Goal: Transaction & Acquisition: Subscribe to service/newsletter

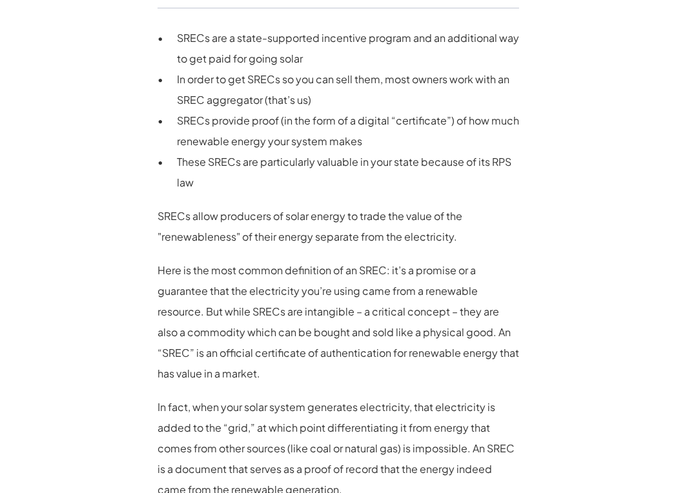
scroll to position [903, 0]
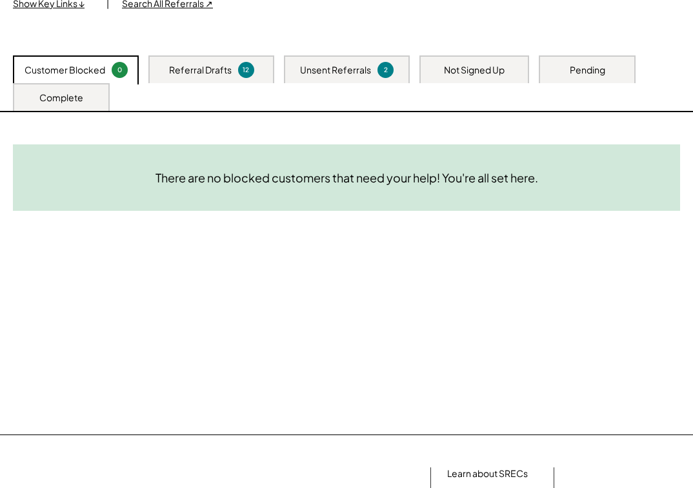
scroll to position [141, 0]
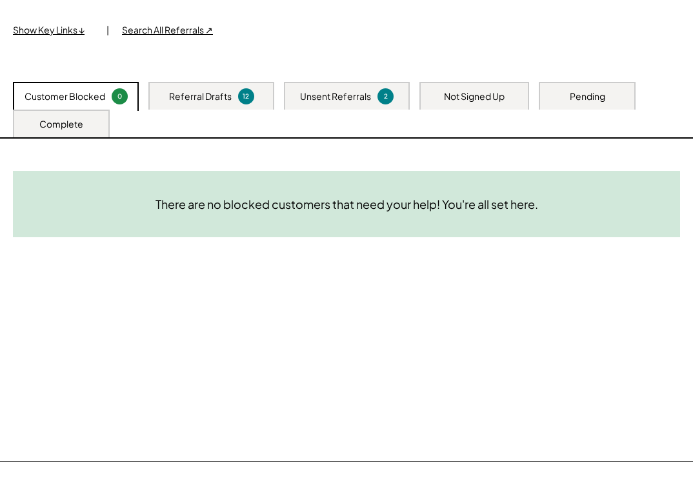
drag, startPoint x: 444, startPoint y: 95, endPoint x: 228, endPoint y: 146, distance: 222.2
click at [445, 95] on div "Not Signed Up" at bounding box center [474, 96] width 61 height 13
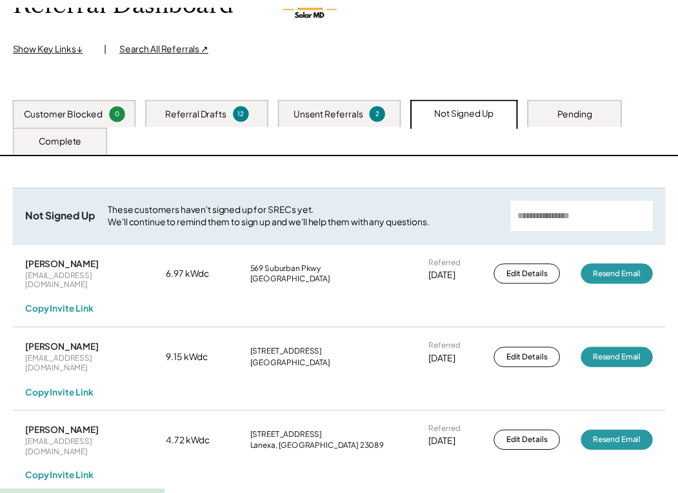
scroll to position [194, 0]
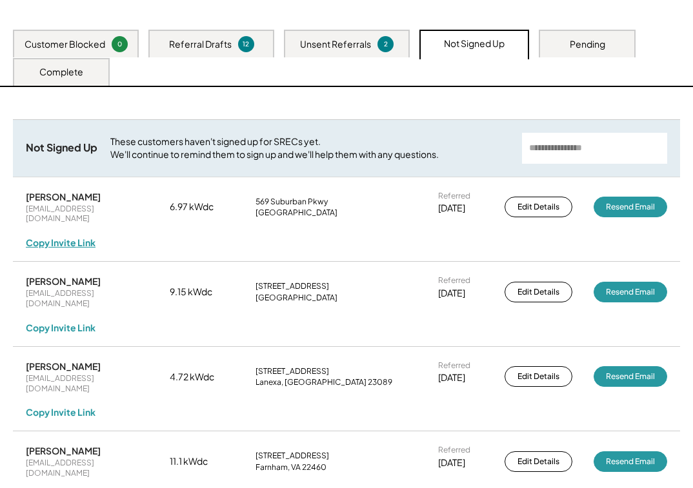
click at [54, 237] on div "Copy Invite Link" at bounding box center [61, 243] width 70 height 12
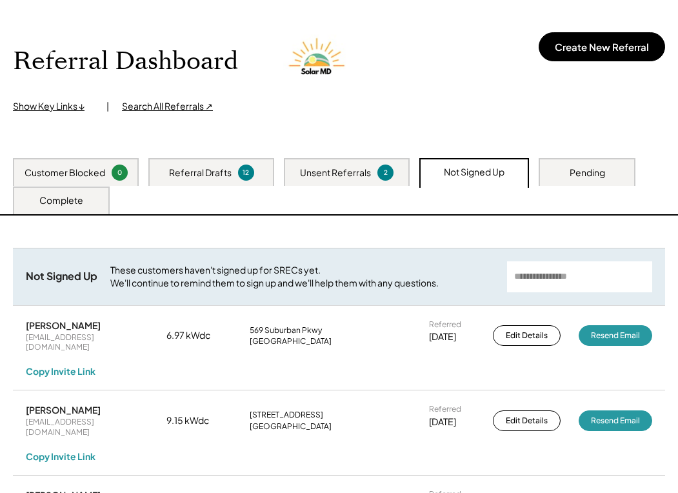
scroll to position [0, 0]
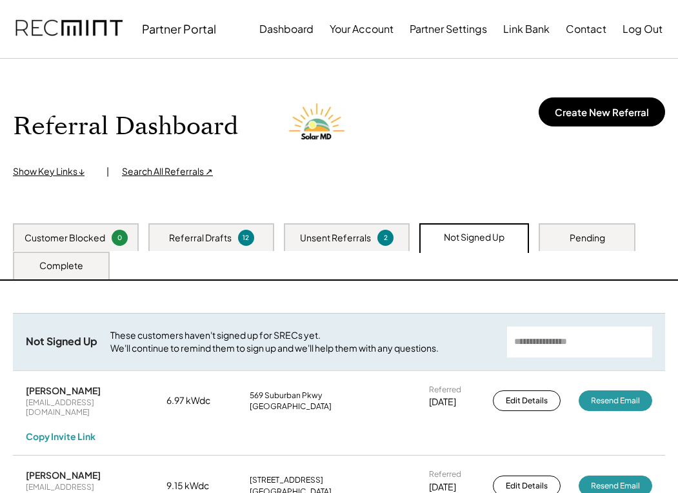
drag, startPoint x: 68, startPoint y: 32, endPoint x: 74, endPoint y: 74, distance: 42.3
click at [68, 32] on img at bounding box center [68, 29] width 107 height 44
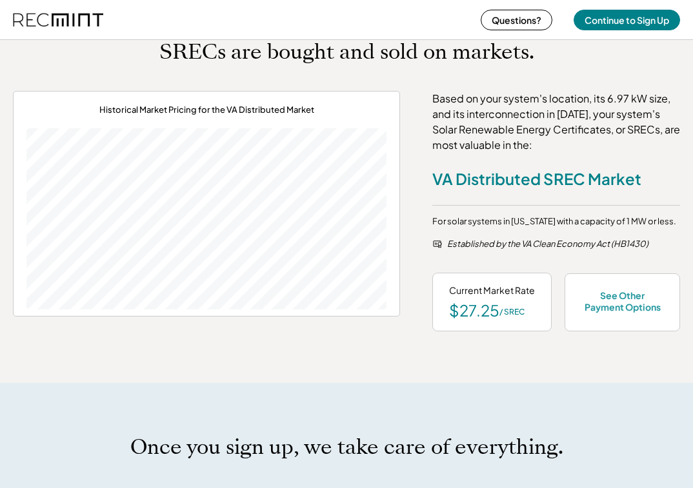
scroll to position [581, 0]
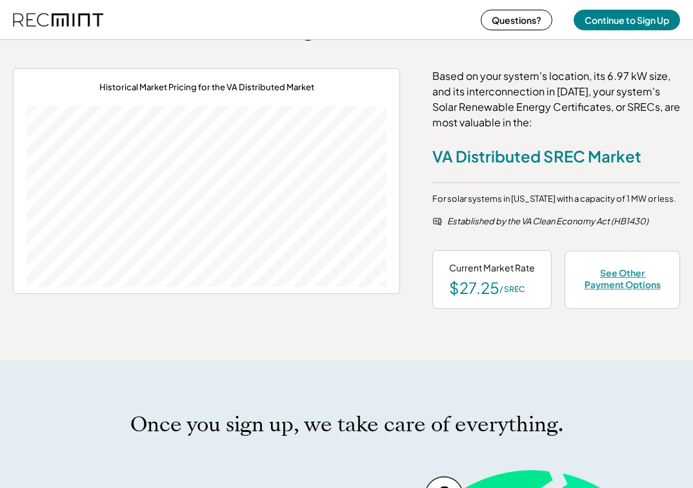
click at [623, 285] on div "See Other Payment Options" at bounding box center [622, 278] width 82 height 23
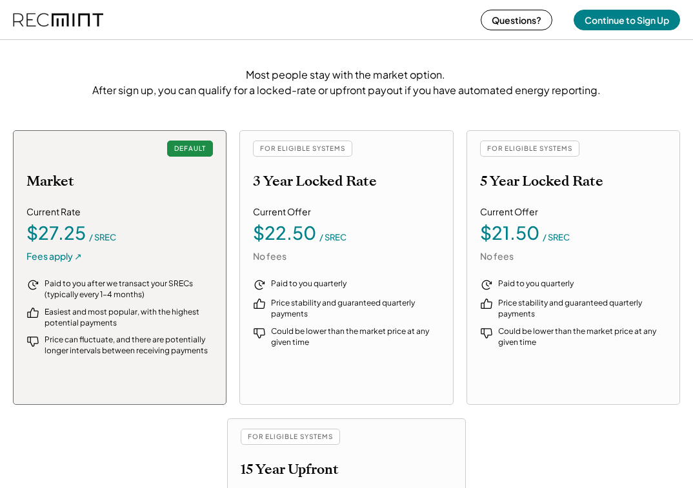
scroll to position [1446, 0]
